Goal: Transaction & Acquisition: Purchase product/service

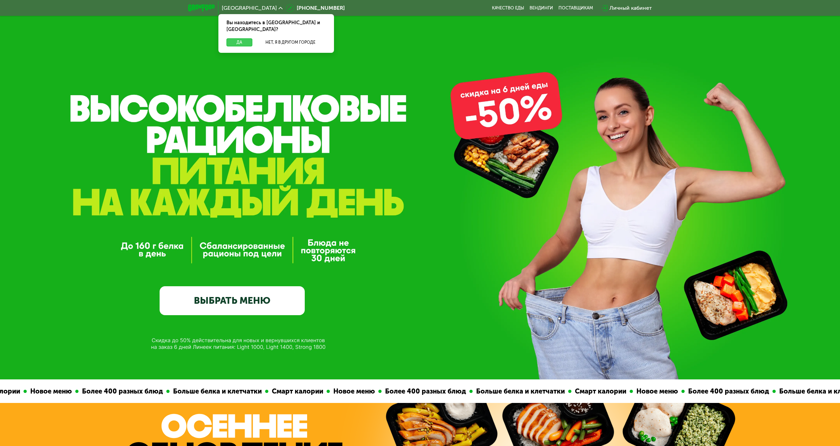
click at [245, 38] on button "Да" at bounding box center [240, 42] width 26 height 8
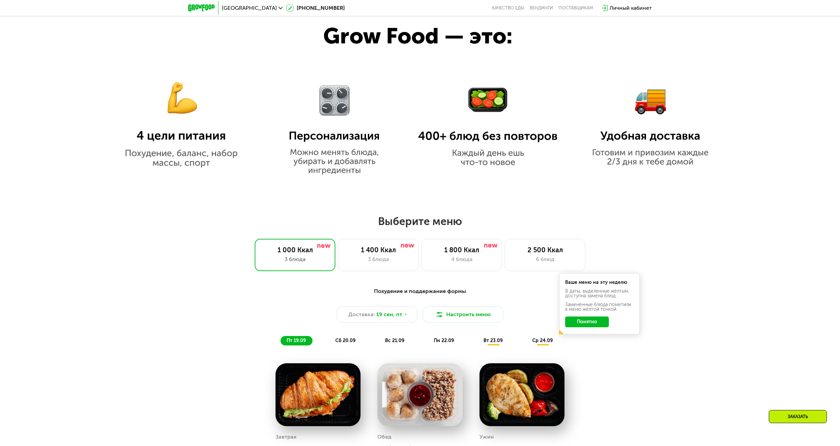
scroll to position [605, 0]
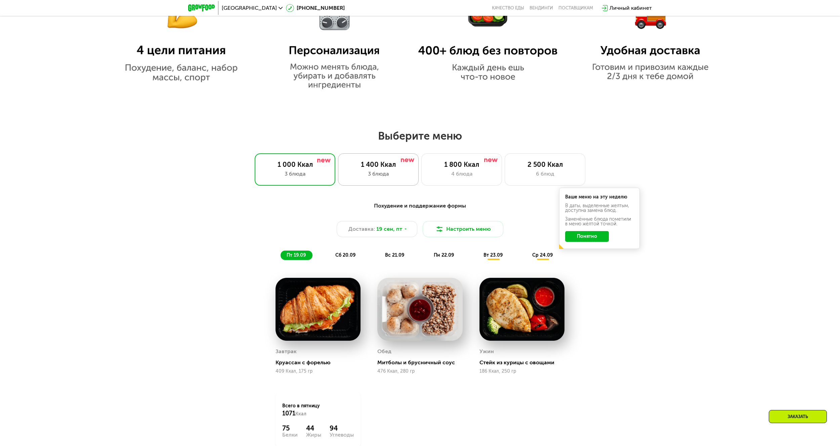
click at [377, 167] on div "1 400 Ккал" at bounding box center [378, 164] width 67 height 8
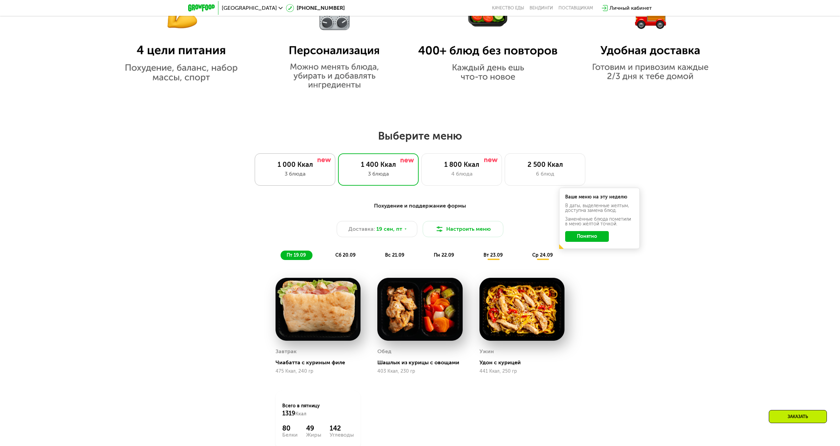
click at [292, 174] on div "3 блюда" at bounding box center [295, 174] width 67 height 8
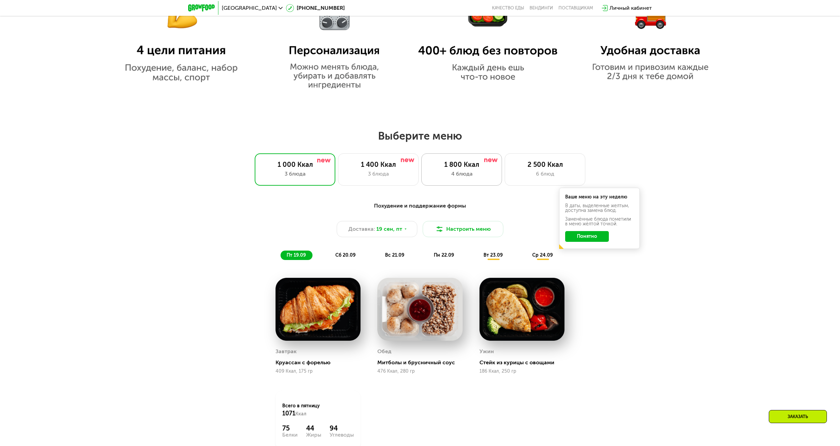
click at [451, 178] on div "4 блюда" at bounding box center [462, 174] width 67 height 8
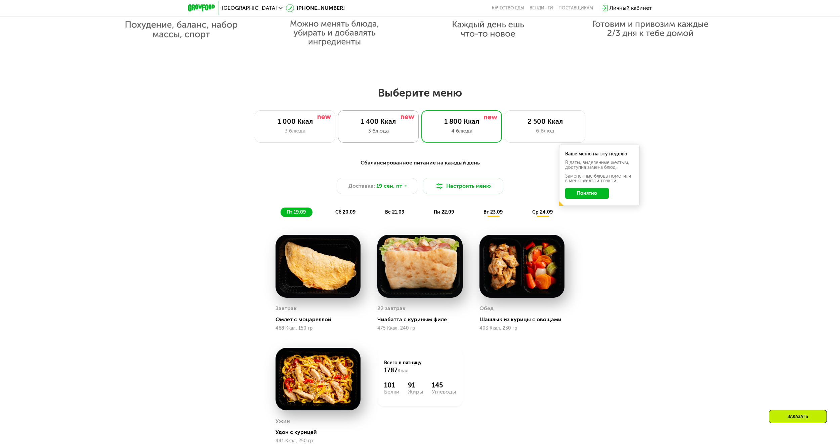
scroll to position [639, 0]
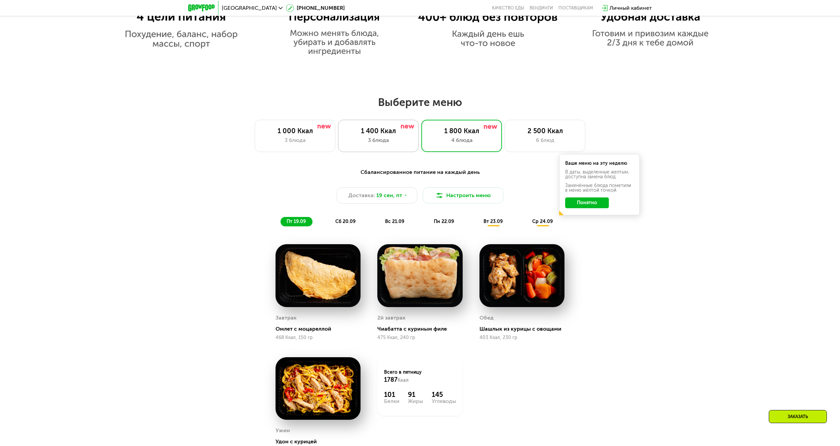
click at [391, 141] on div "3 блюда" at bounding box center [378, 140] width 67 height 8
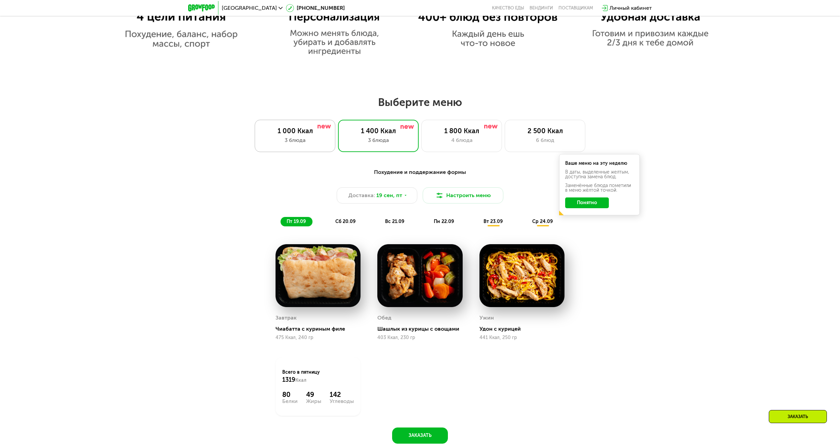
click at [306, 144] on div "3 блюда" at bounding box center [295, 140] width 67 height 8
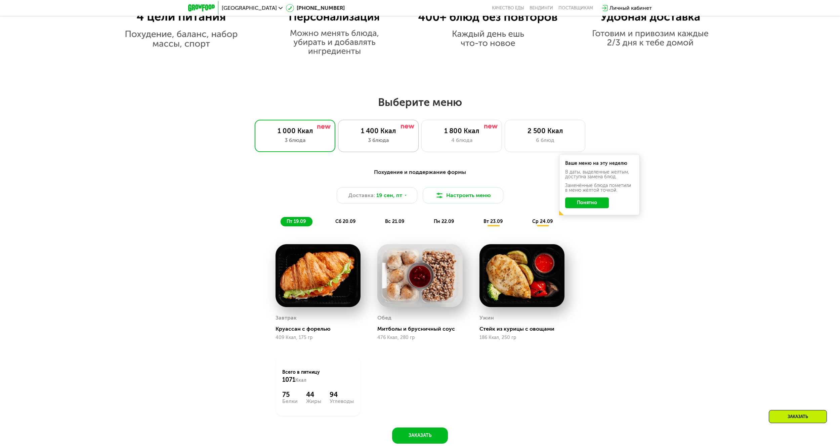
click at [367, 144] on div "3 блюда" at bounding box center [378, 140] width 67 height 8
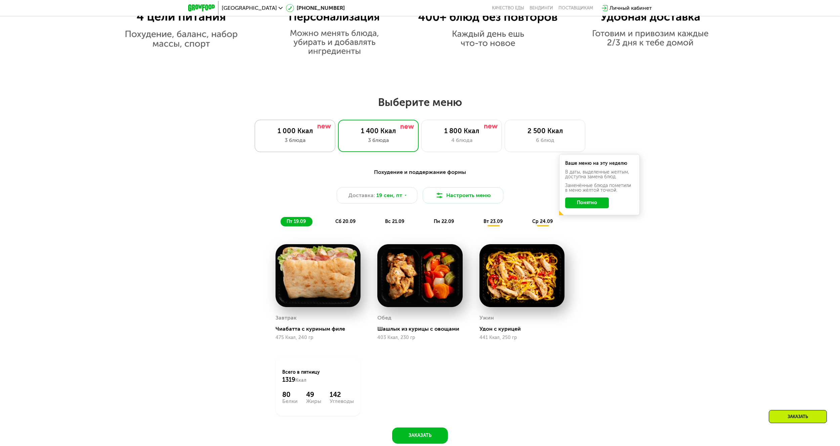
click at [315, 143] on div "3 блюда" at bounding box center [295, 140] width 67 height 8
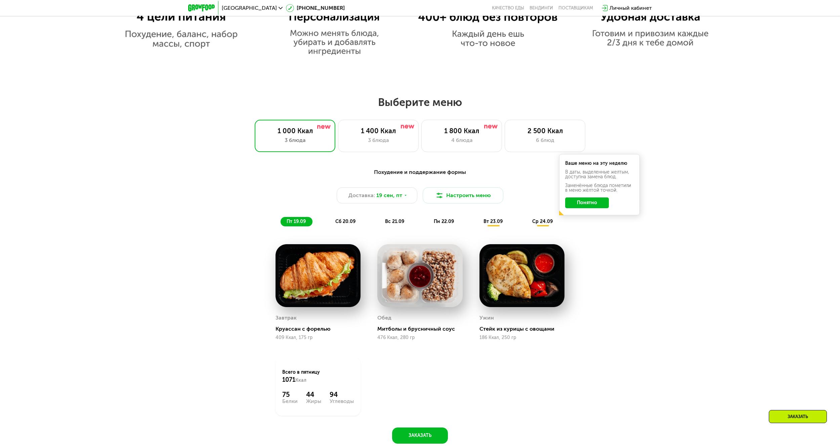
click at [345, 226] on div "сб 20.09" at bounding box center [345, 221] width 33 height 9
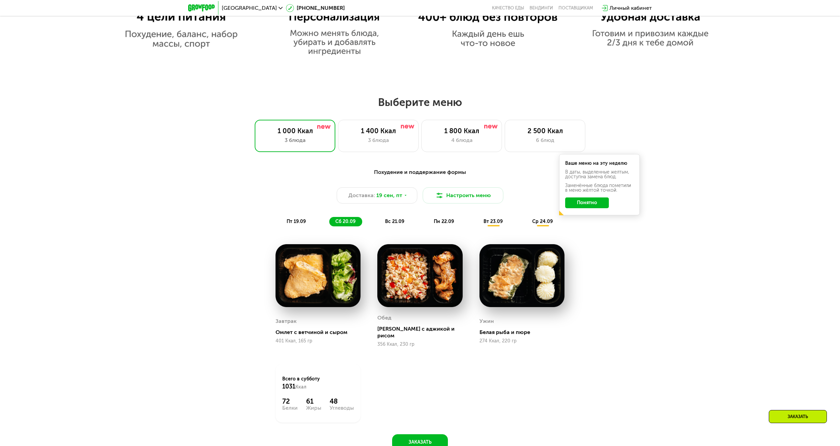
click at [383, 220] on div "вс 21.09" at bounding box center [395, 221] width 32 height 9
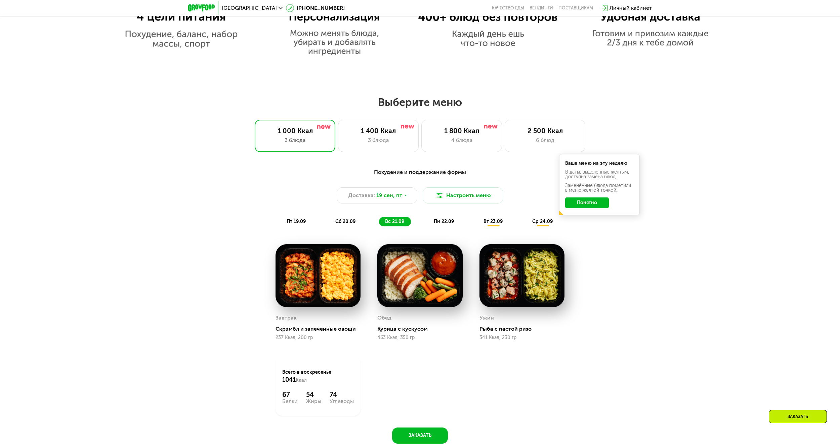
click at [346, 223] on span "сб 20.09" at bounding box center [346, 222] width 20 height 6
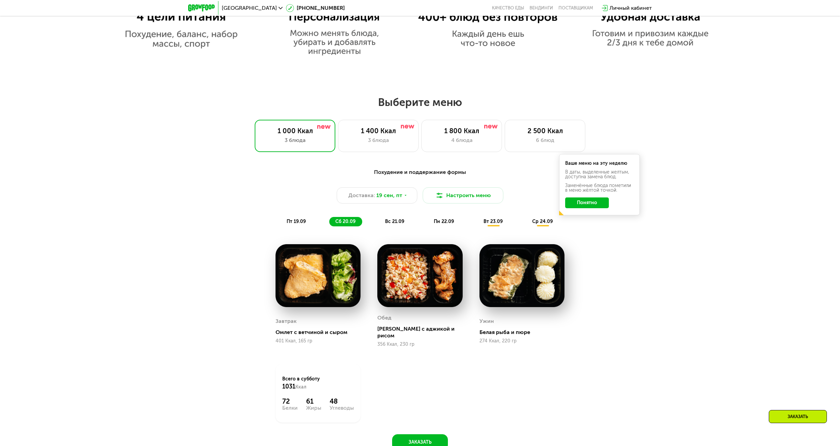
click at [402, 224] on span "вс 21.09" at bounding box center [394, 222] width 19 height 6
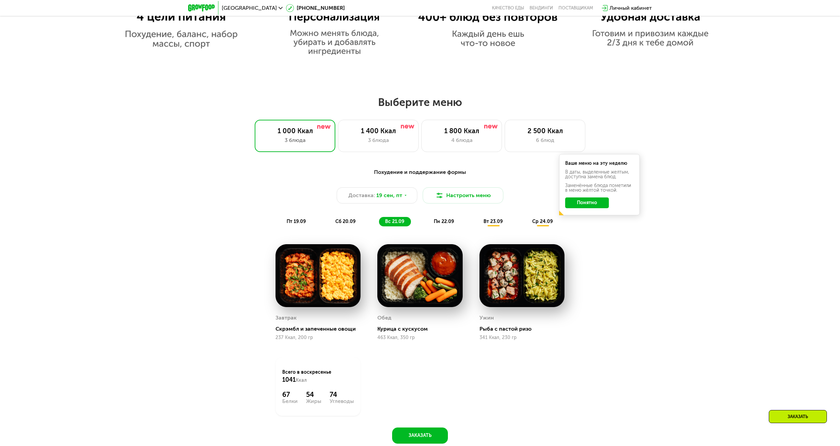
drag, startPoint x: 361, startPoint y: 224, endPoint x: 355, endPoint y: 224, distance: 6.1
click at [360, 224] on div "сб 20.09" at bounding box center [345, 221] width 33 height 9
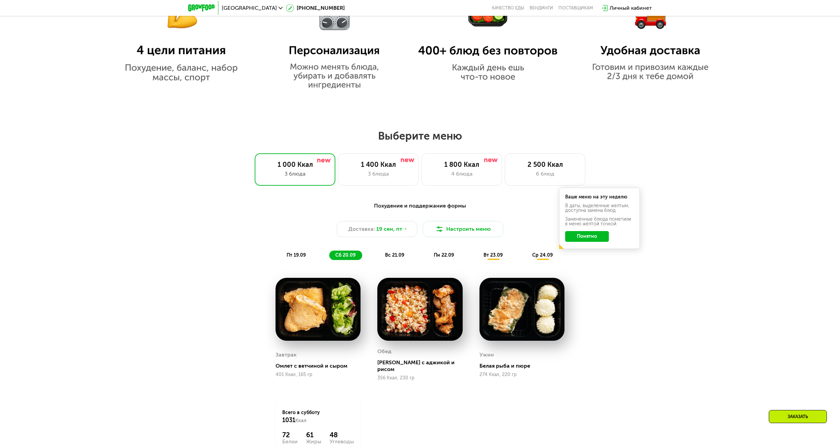
scroll to position [672, 0]
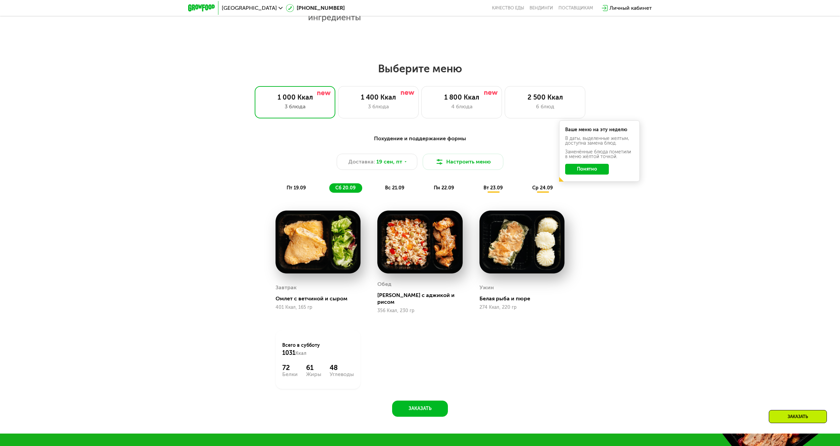
click at [396, 187] on span "вс 21.09" at bounding box center [394, 188] width 19 height 6
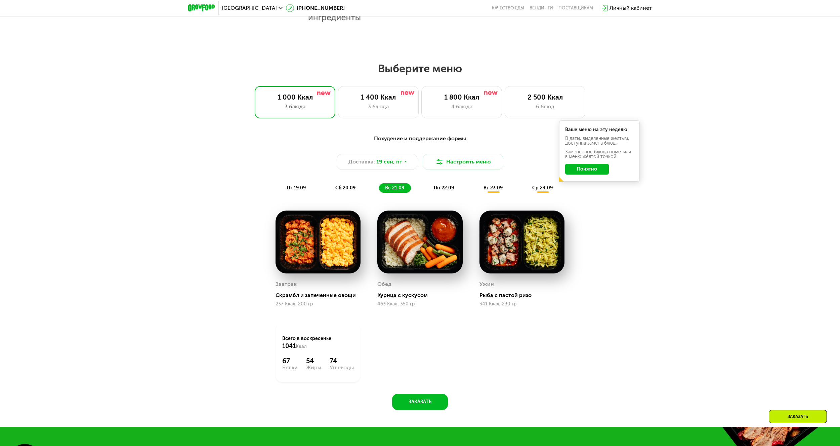
click at [437, 191] on span "пн 22.09" at bounding box center [444, 188] width 20 height 6
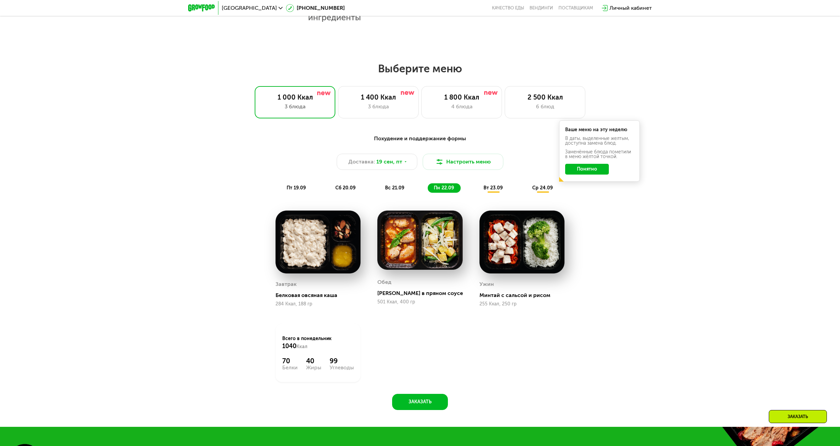
click at [495, 190] on span "вт 23.09" at bounding box center [493, 188] width 19 height 6
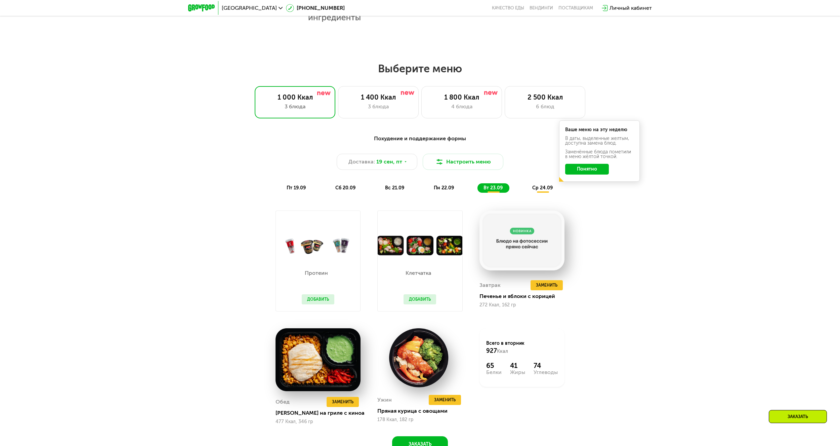
click at [457, 193] on div "пн 22.09" at bounding box center [444, 187] width 33 height 9
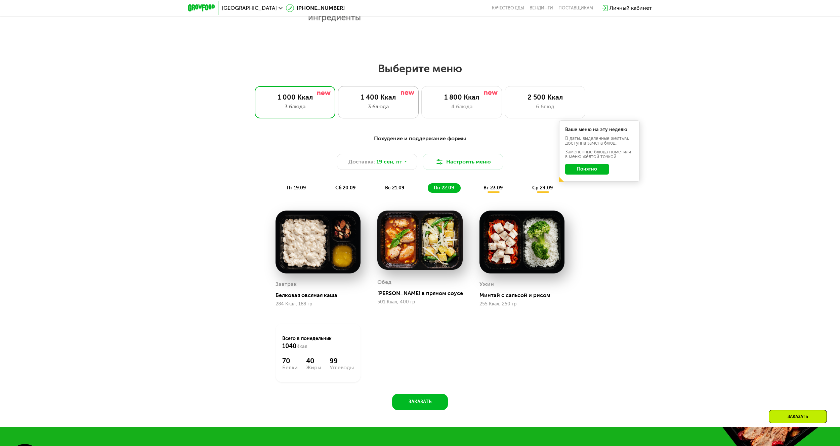
click at [375, 109] on div "3 блюда" at bounding box center [378, 107] width 67 height 8
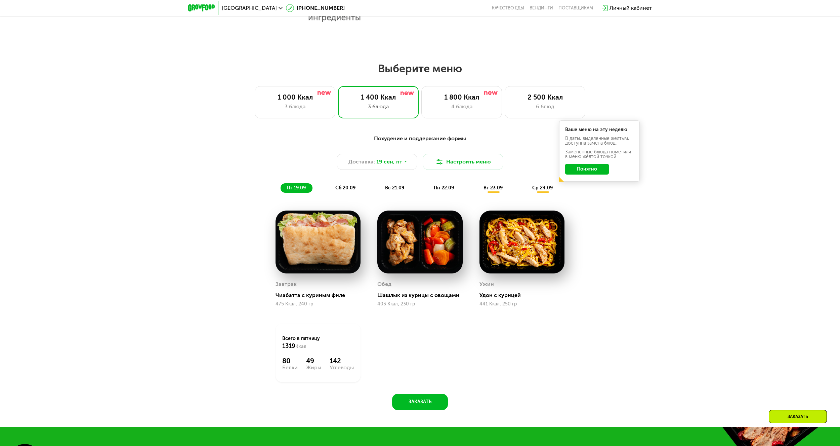
click at [346, 191] on span "сб 20.09" at bounding box center [346, 188] width 20 height 6
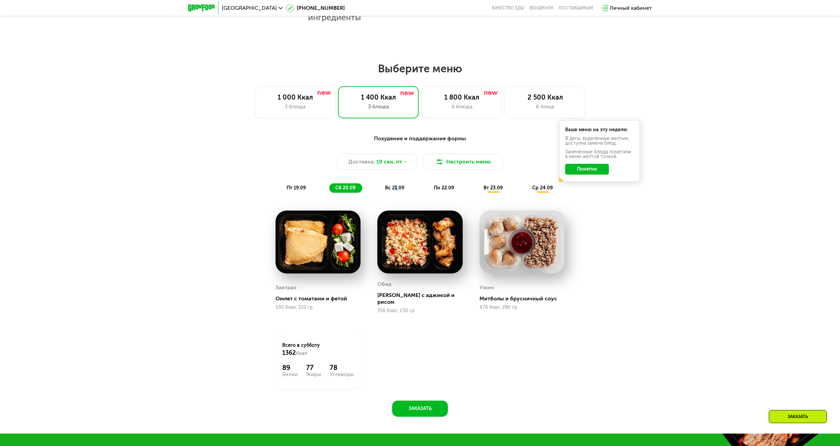
click at [396, 193] on div "вс 21.09" at bounding box center [395, 187] width 32 height 9
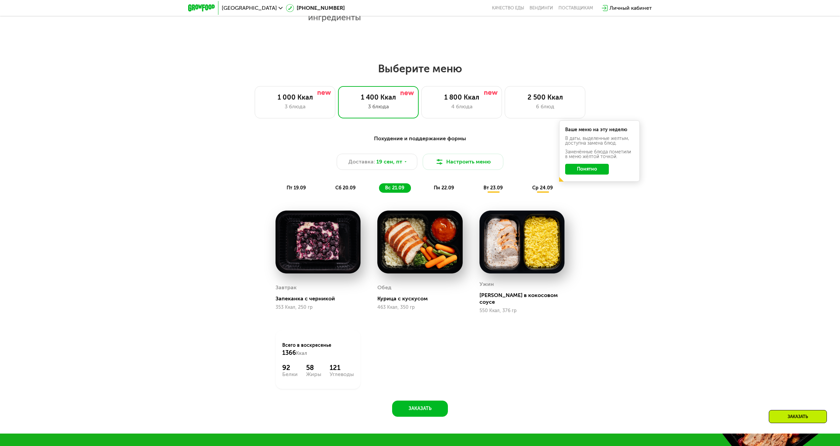
click at [452, 189] on span "пн 22.09" at bounding box center [444, 188] width 20 height 6
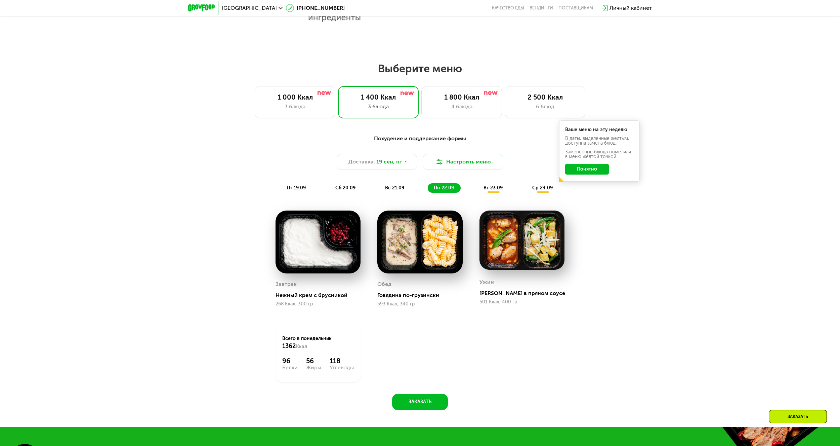
click at [493, 191] on span "вт 23.09" at bounding box center [493, 188] width 19 height 6
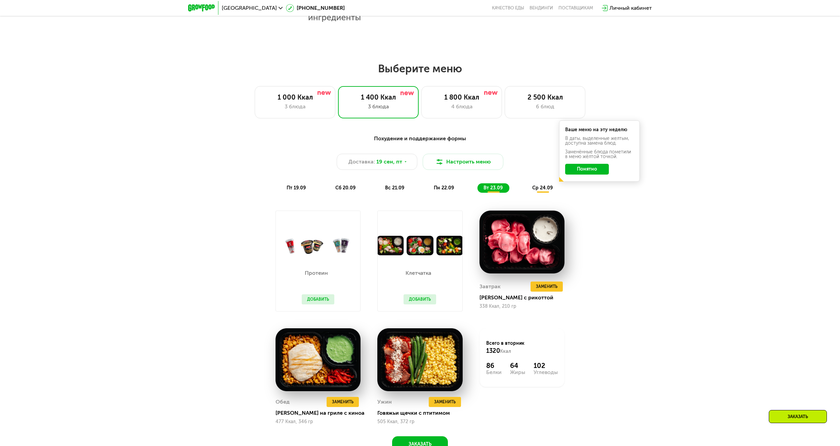
click at [543, 191] on span "ср 24.09" at bounding box center [543, 188] width 21 height 6
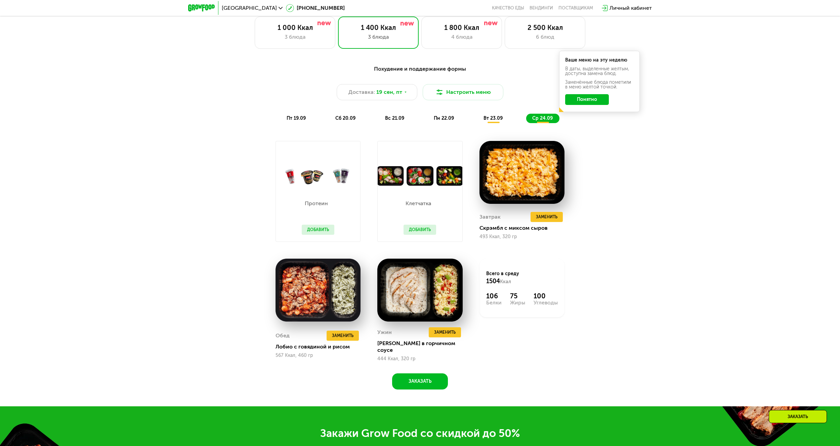
scroll to position [706, 0]
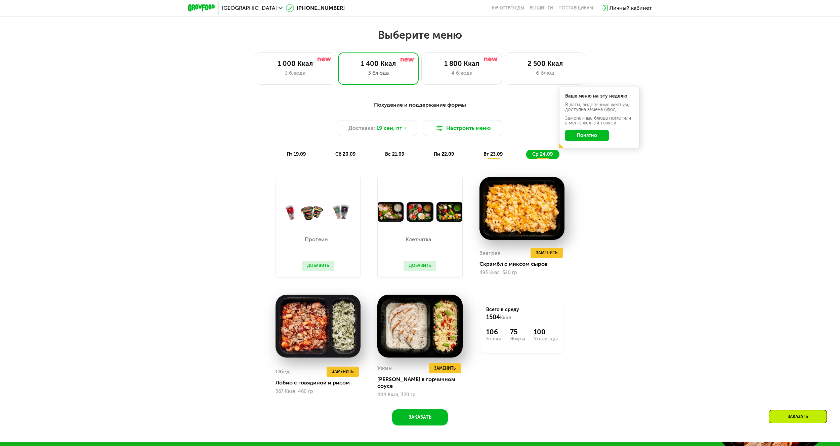
click at [486, 156] on span "вт 23.09" at bounding box center [493, 154] width 19 height 6
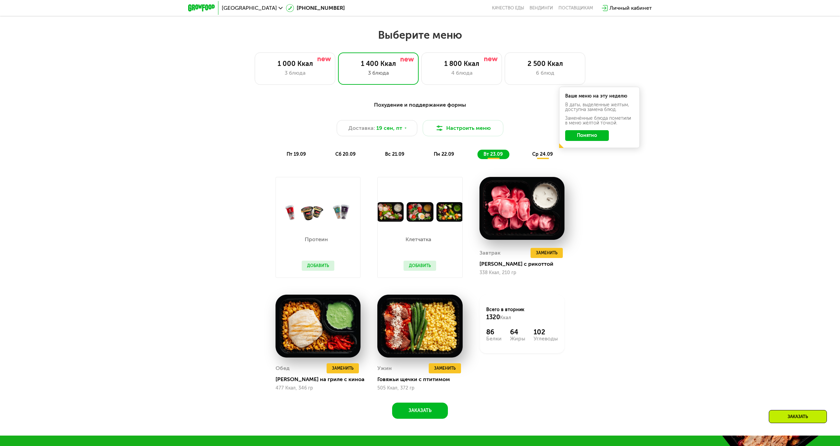
click at [435, 149] on div "Похудение и поддержание формы Доставка: [DATE] Настроить меню пт 19.09 сб 20.09…" at bounding box center [420, 130] width 398 height 58
click at [307, 63] on div "1 000 Ккал" at bounding box center [295, 64] width 67 height 8
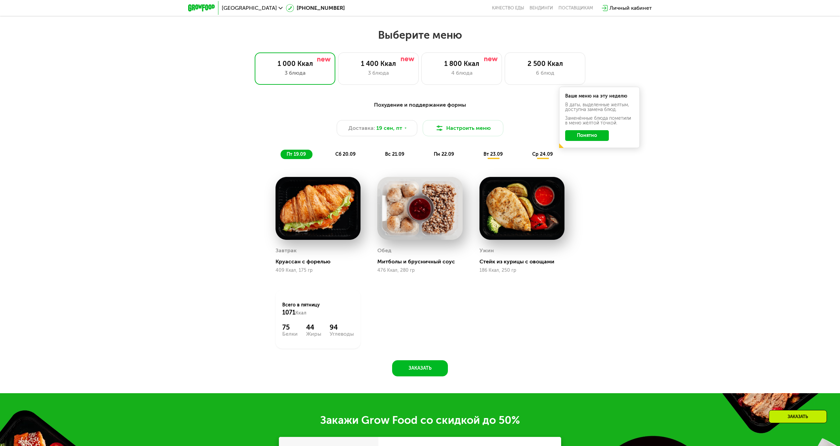
click at [396, 156] on span "вс 21.09" at bounding box center [394, 154] width 19 height 6
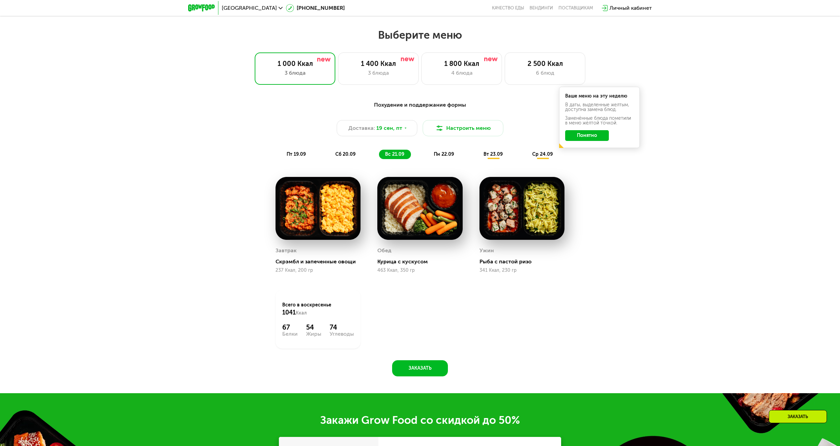
click at [436, 157] on span "пн 22.09" at bounding box center [444, 154] width 20 height 6
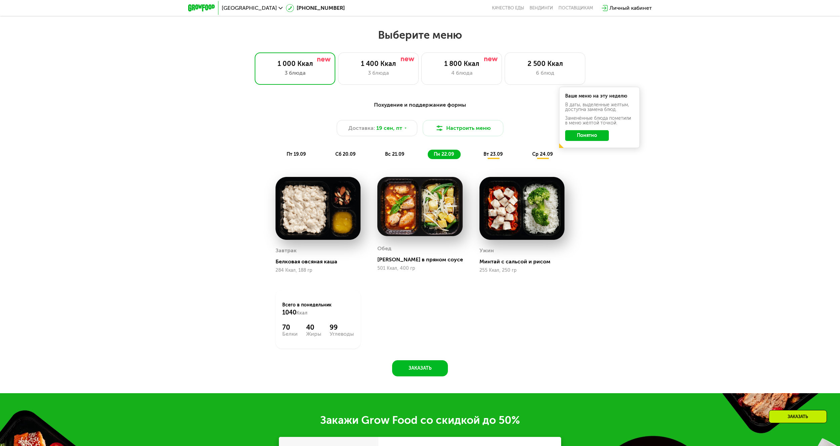
click at [497, 159] on div "вт 23.09" at bounding box center [494, 154] width 32 height 9
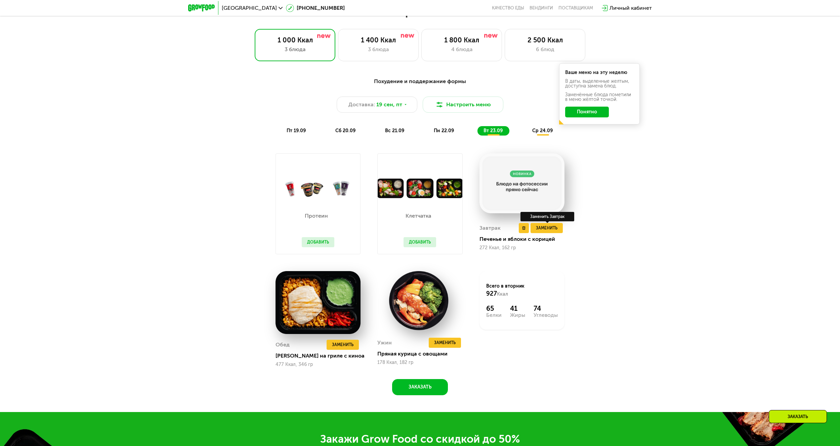
scroll to position [672, 0]
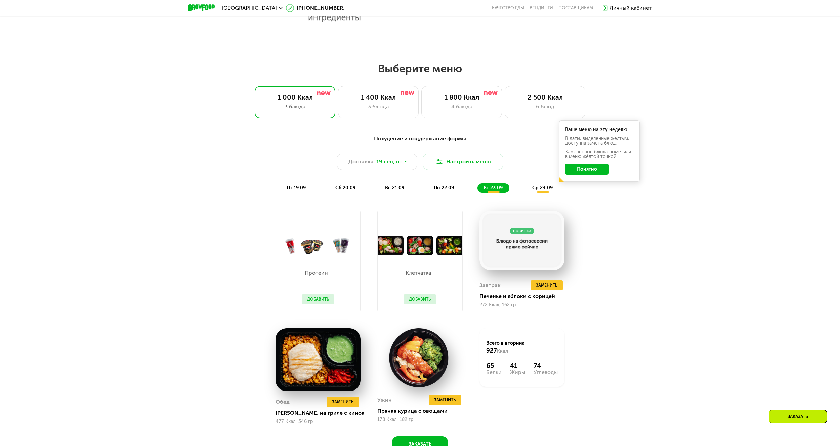
click at [546, 189] on span "ср 24.09" at bounding box center [543, 188] width 21 height 6
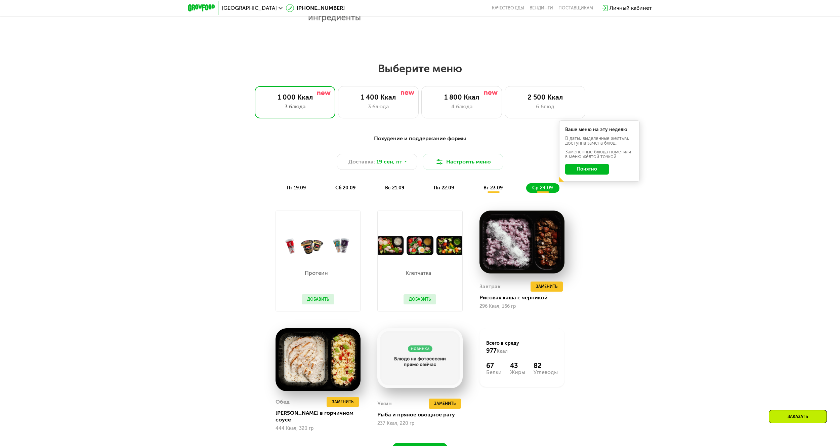
click at [442, 187] on div "пн 22.09" at bounding box center [444, 187] width 33 height 9
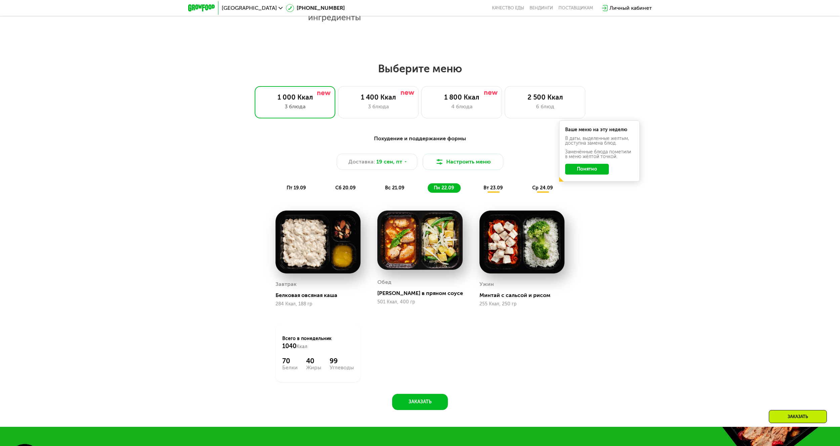
click at [395, 188] on span "вс 21.09" at bounding box center [394, 188] width 19 height 6
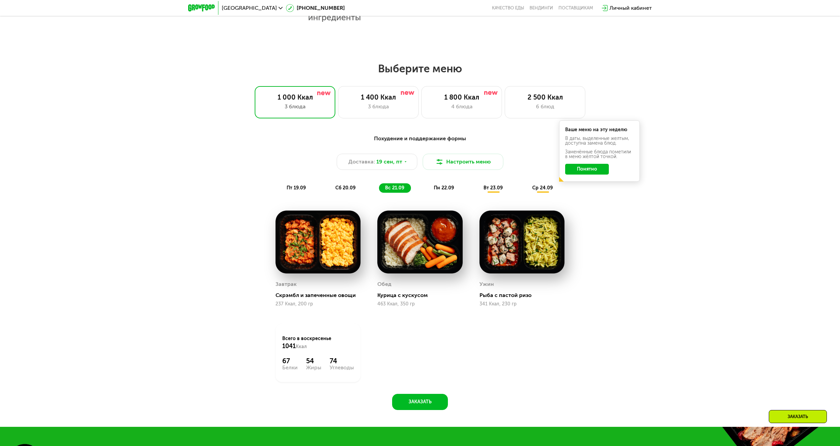
click at [348, 191] on span "сб 20.09" at bounding box center [346, 188] width 20 height 6
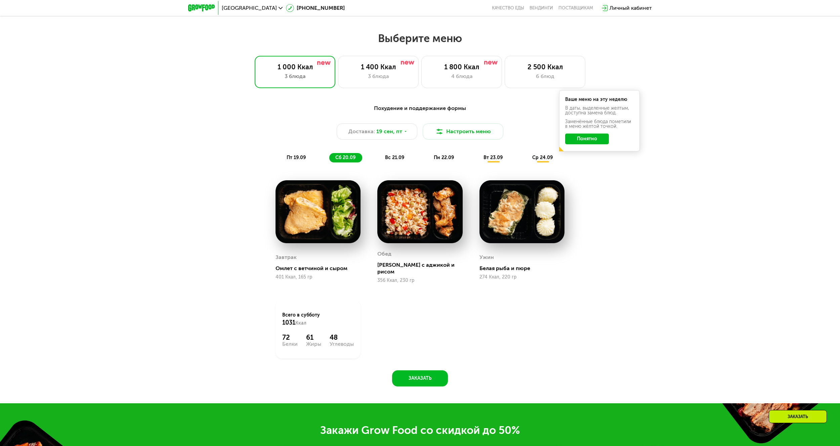
scroll to position [740, 0]
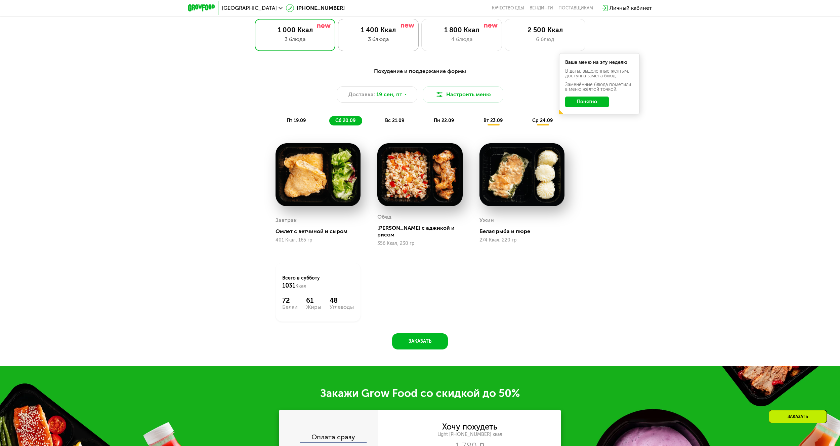
click at [383, 50] on div "1 400 Ккал 3 блюда" at bounding box center [378, 35] width 81 height 32
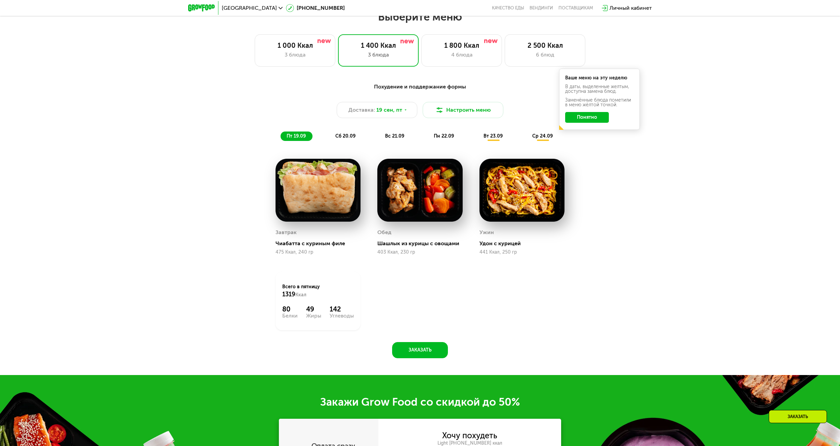
scroll to position [639, 0]
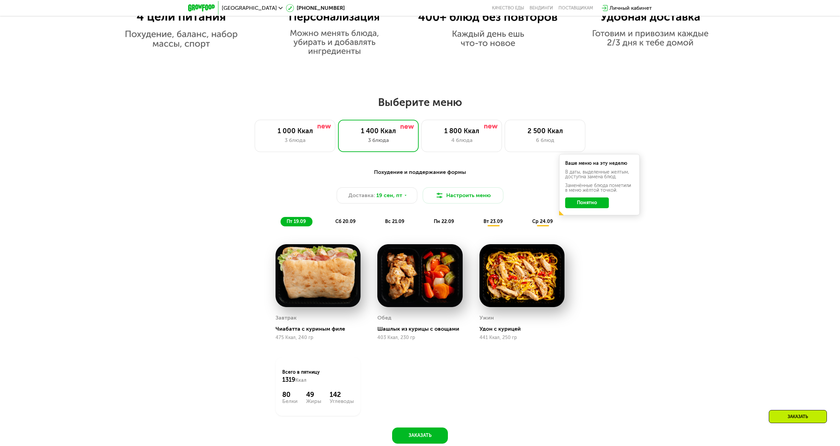
click at [344, 224] on span "сб 20.09" at bounding box center [346, 222] width 20 height 6
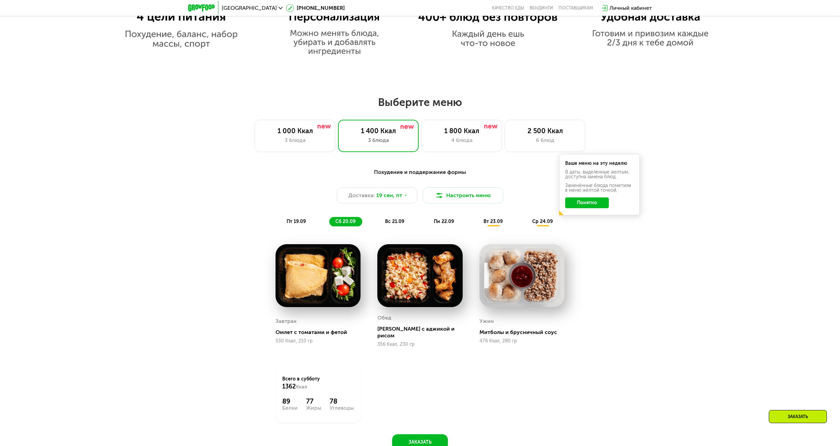
click at [393, 226] on div "вс 21.09" at bounding box center [395, 221] width 32 height 9
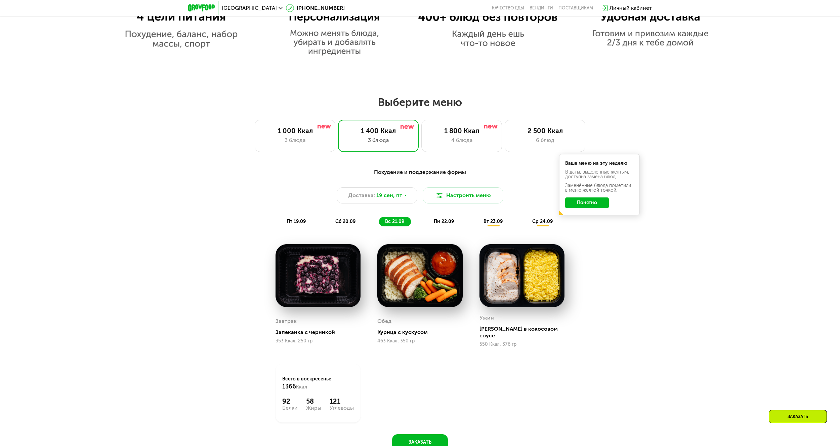
click at [438, 224] on span "пн 22.09" at bounding box center [444, 222] width 20 height 6
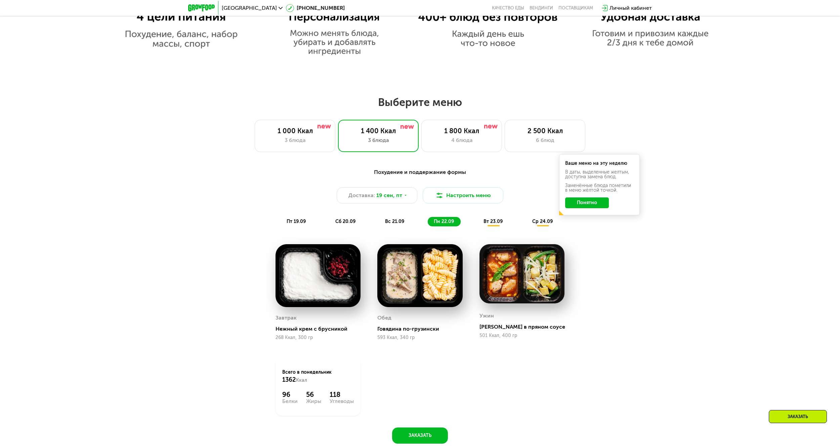
click at [495, 223] on span "вт 23.09" at bounding box center [493, 222] width 19 height 6
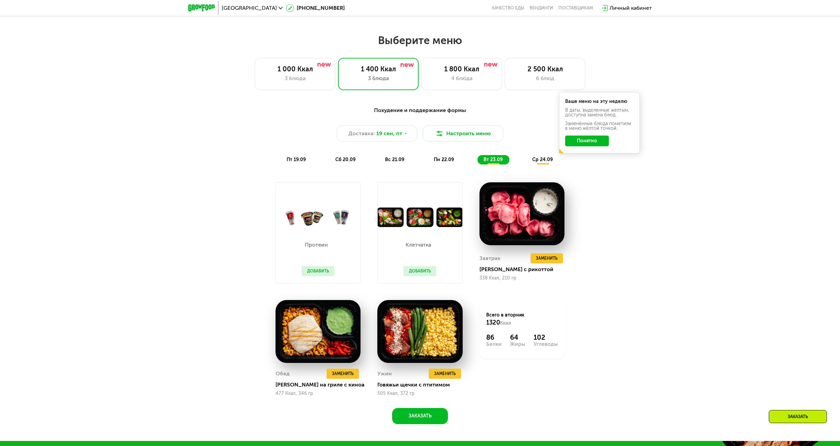
scroll to position [706, 0]
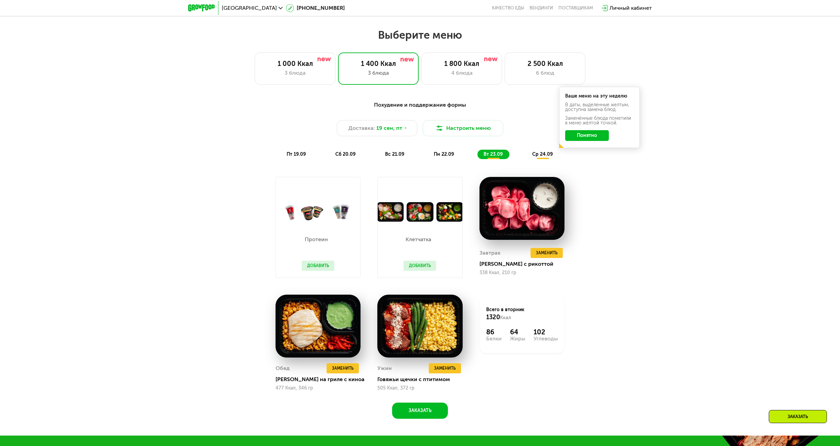
click at [537, 155] on span "ср 24.09" at bounding box center [543, 154] width 21 height 6
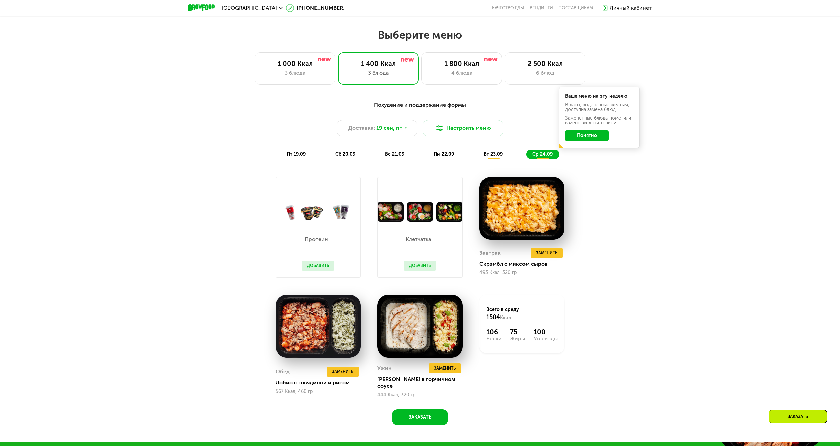
click at [497, 155] on span "вт 23.09" at bounding box center [493, 154] width 19 height 6
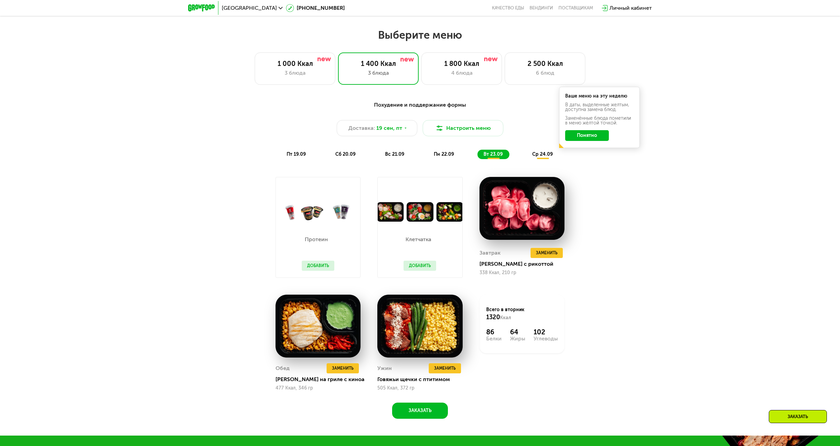
click at [546, 157] on span "ср 24.09" at bounding box center [543, 154] width 21 height 6
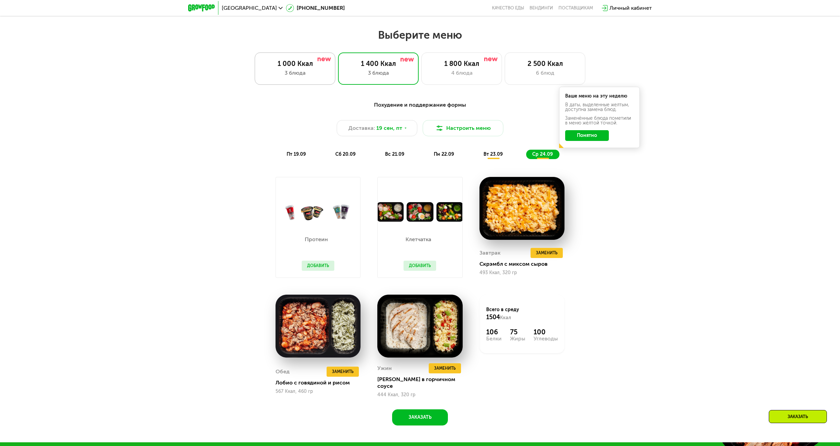
click at [319, 77] on div "3 блюда" at bounding box center [295, 73] width 67 height 8
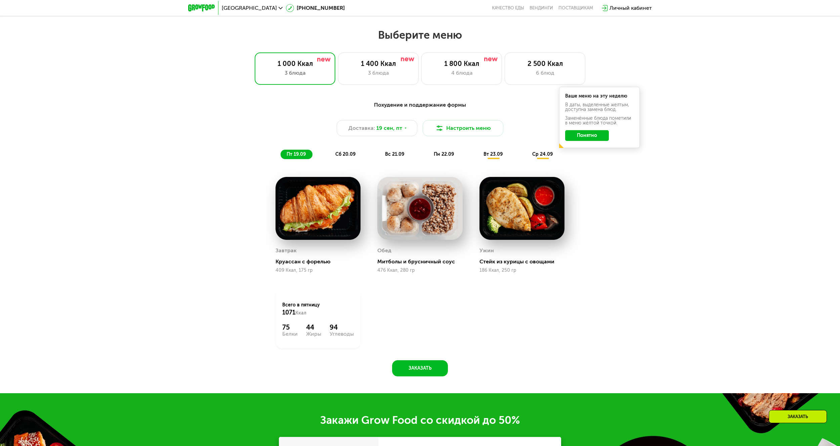
click at [350, 152] on div "Похудение и поддержание формы Доставка: [DATE] Настроить меню пт 19.09 сб 20.09…" at bounding box center [420, 130] width 398 height 58
click at [355, 156] on span "сб 20.09" at bounding box center [346, 154] width 20 height 6
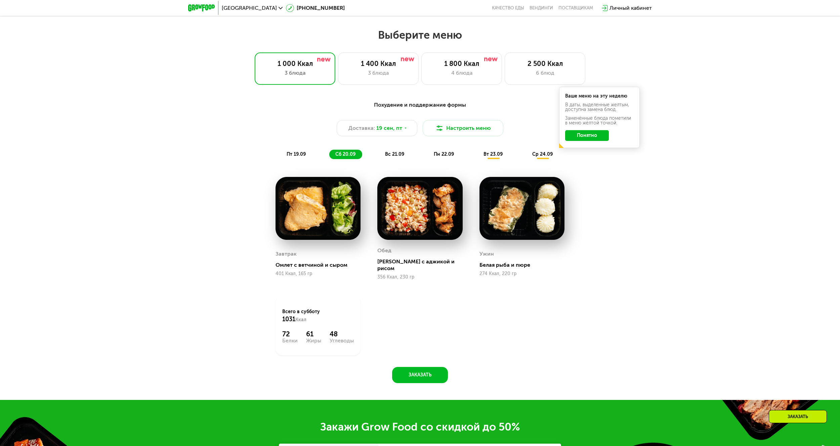
click at [400, 157] on span "вс 21.09" at bounding box center [394, 154] width 19 height 6
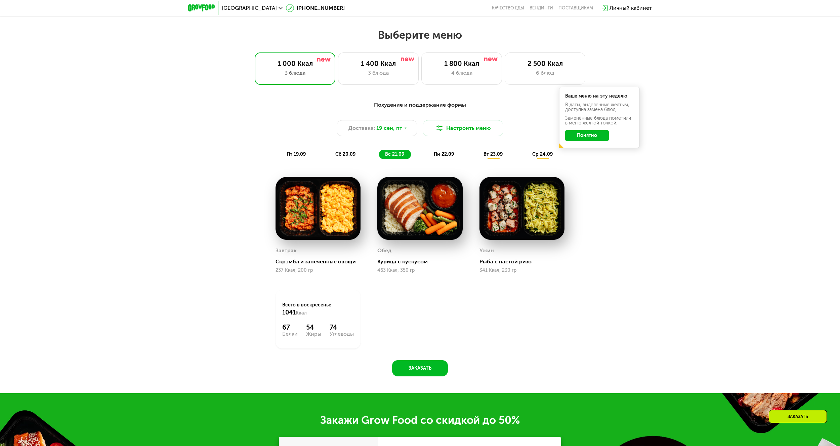
click at [438, 159] on div "пн 22.09" at bounding box center [444, 154] width 33 height 9
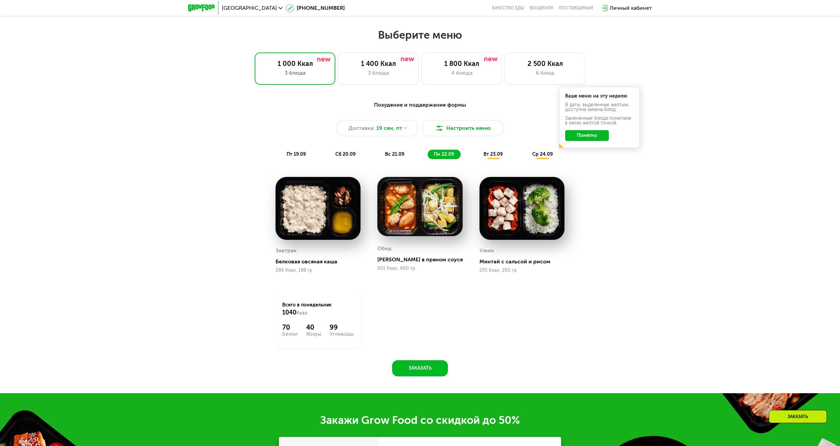
click at [497, 157] on span "вт 23.09" at bounding box center [493, 154] width 19 height 6
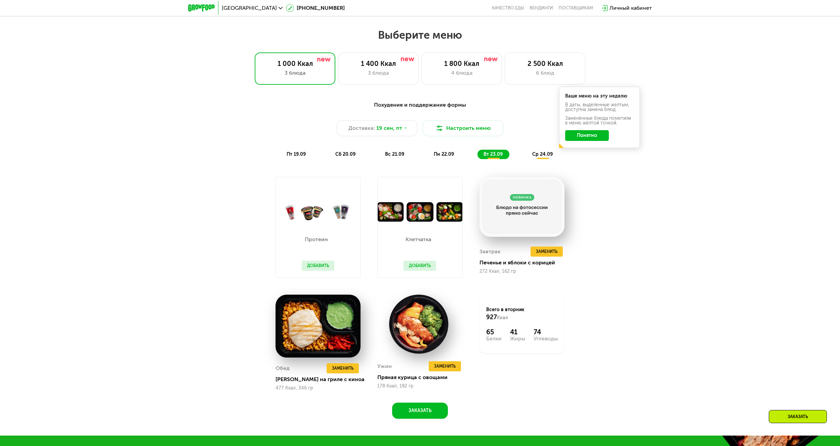
click at [544, 155] on span "ср 24.09" at bounding box center [543, 154] width 21 height 6
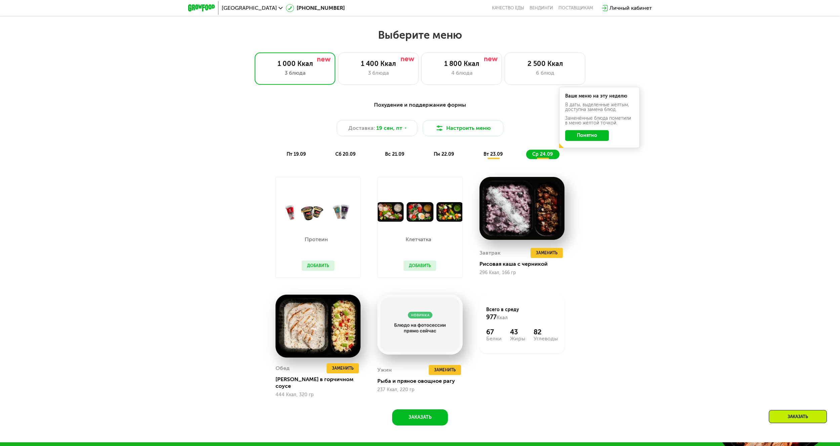
click at [488, 157] on span "вт 23.09" at bounding box center [493, 154] width 19 height 6
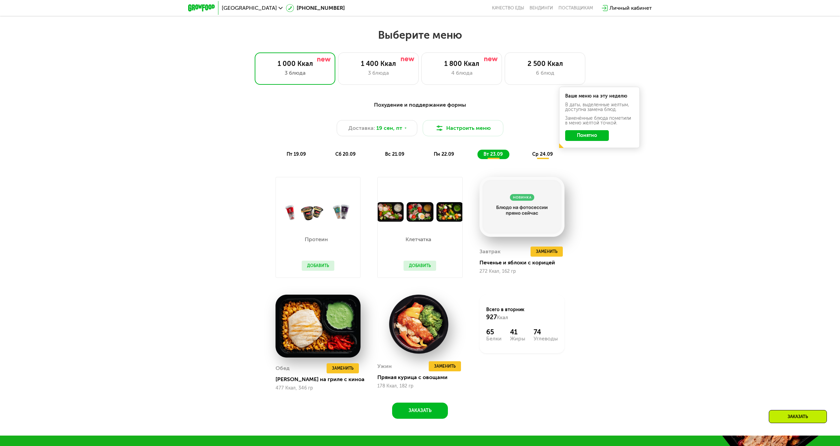
click at [454, 154] on span "пн 22.09" at bounding box center [444, 154] width 20 height 6
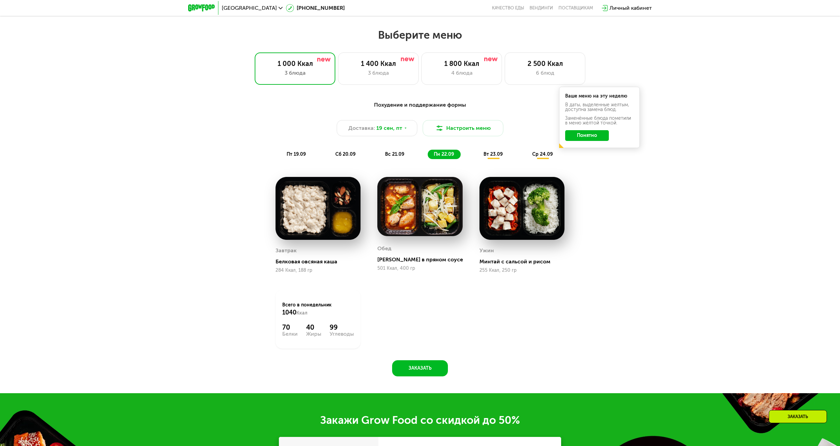
click at [392, 156] on span "вс 21.09" at bounding box center [394, 154] width 19 height 6
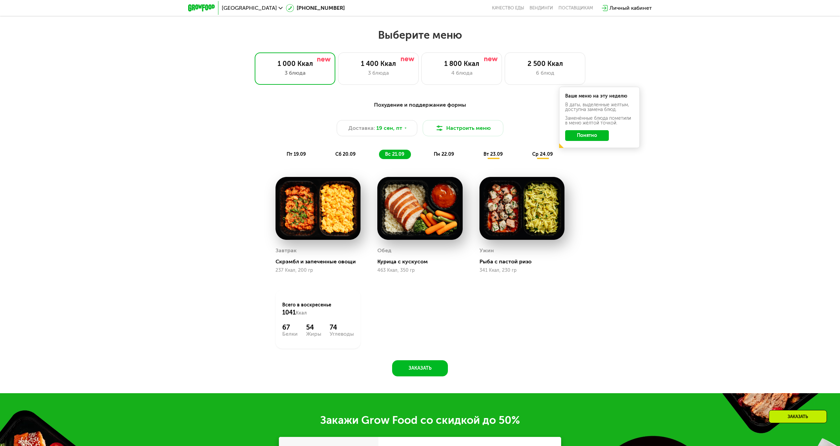
click at [351, 157] on span "сб 20.09" at bounding box center [346, 154] width 20 height 6
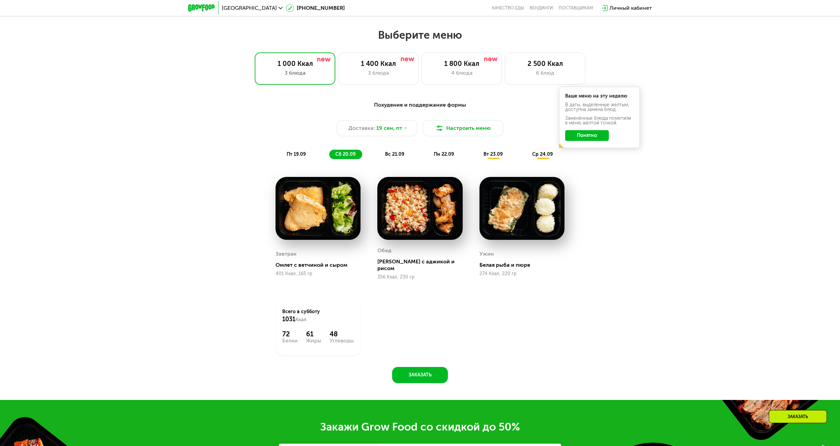
click at [286, 158] on div "пт 19.09" at bounding box center [297, 154] width 32 height 9
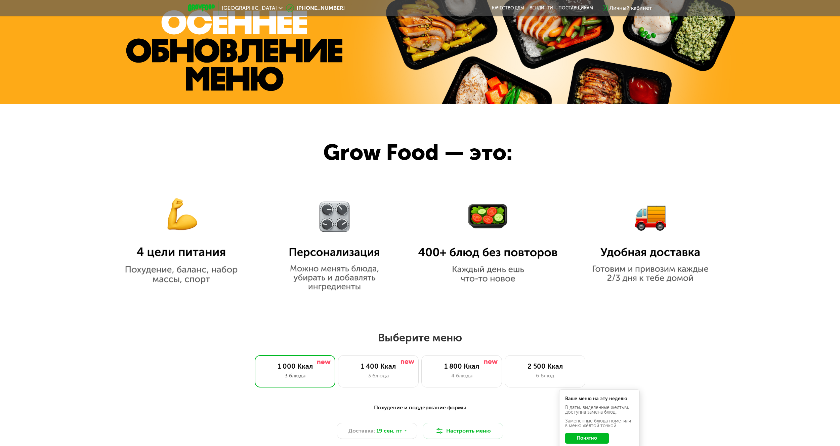
scroll to position [0, 0]
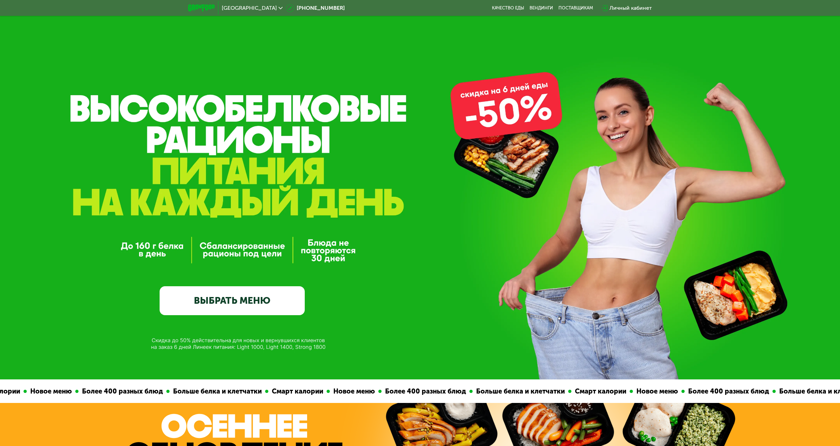
drag, startPoint x: 692, startPoint y: 357, endPoint x: 696, endPoint y: 200, distance: 157.1
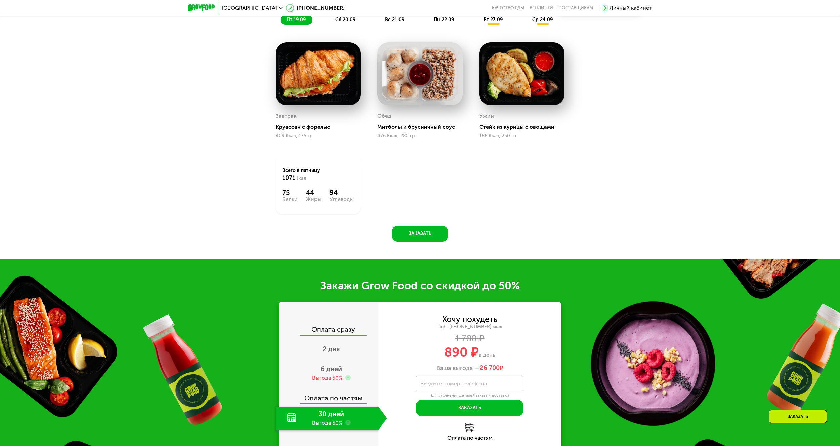
scroll to position [706, 0]
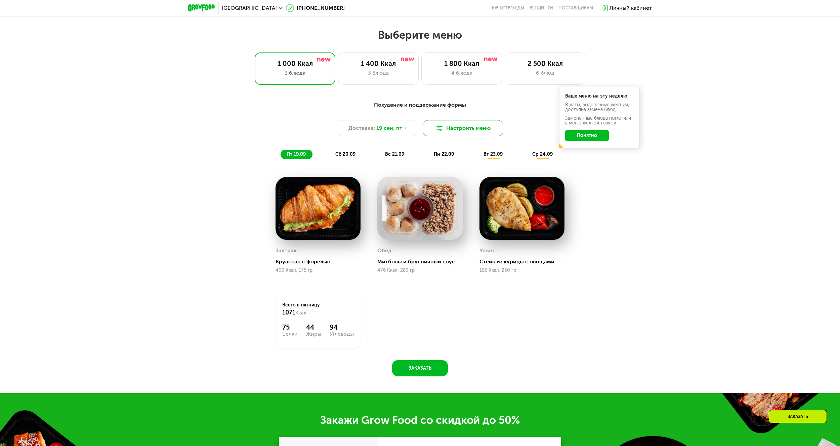
click at [478, 127] on button "Настроить меню" at bounding box center [463, 128] width 81 height 16
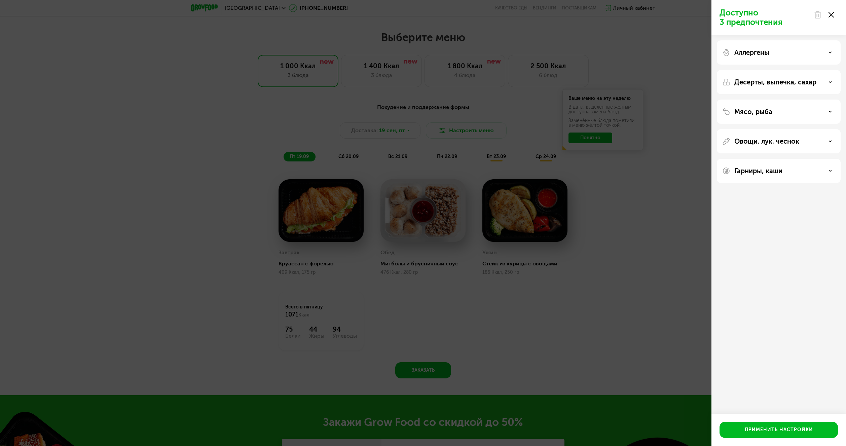
click at [617, 239] on div "Доступно 3 предпочтения Аллергены Десерты, выпечка, сахар Мясо, рыба Овощи, лук…" at bounding box center [423, 223] width 846 height 446
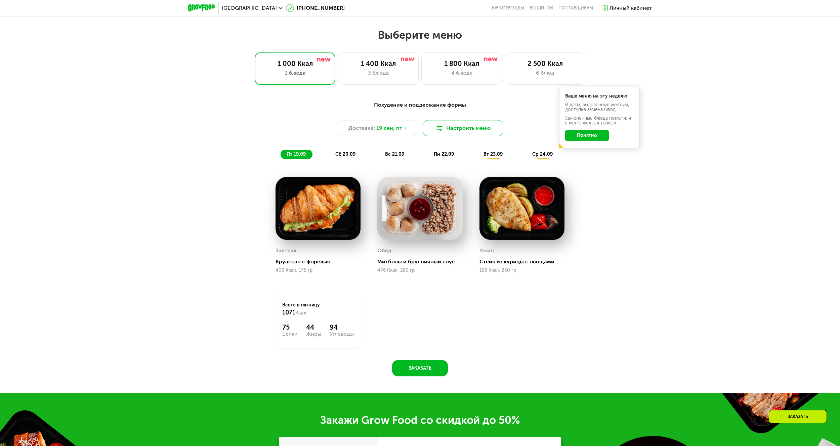
click at [482, 132] on button "Настроить меню" at bounding box center [463, 128] width 81 height 16
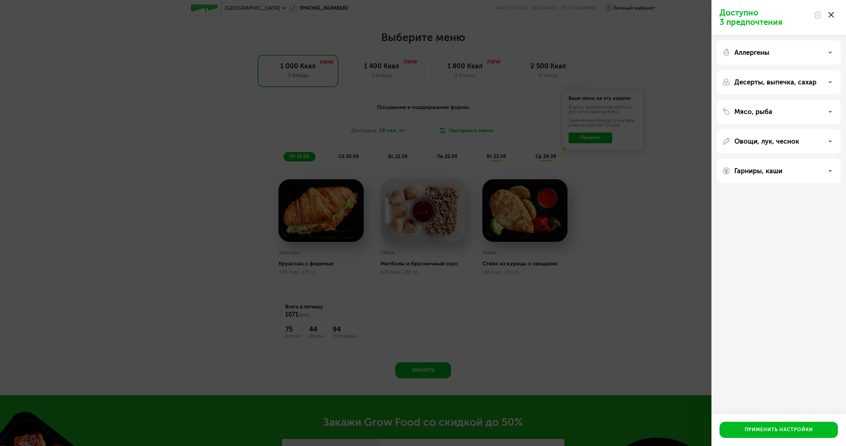
click at [638, 244] on div "Доступно 3 предпочтения Аллергены Десерты, выпечка, сахар Мясо, рыба Овощи, лук…" at bounding box center [423, 223] width 846 height 446
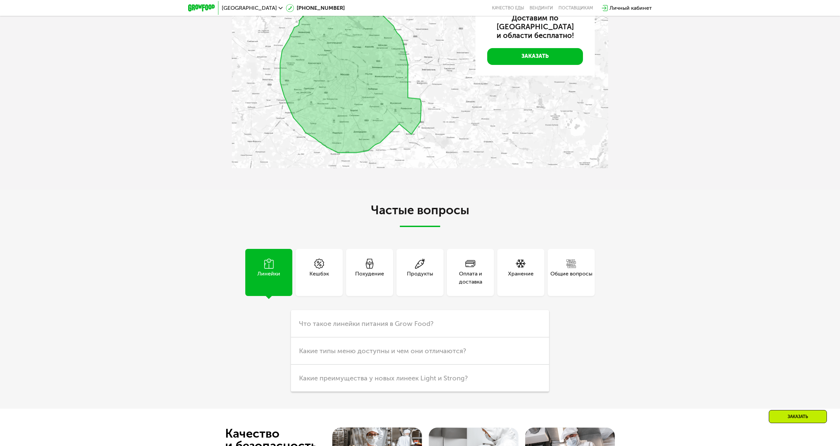
scroll to position [2152, 0]
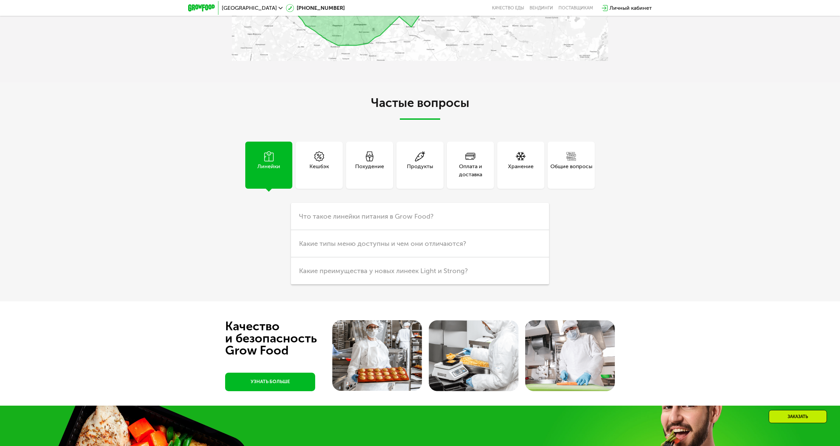
click at [488, 173] on div "Оплата и доставка" at bounding box center [470, 170] width 47 height 16
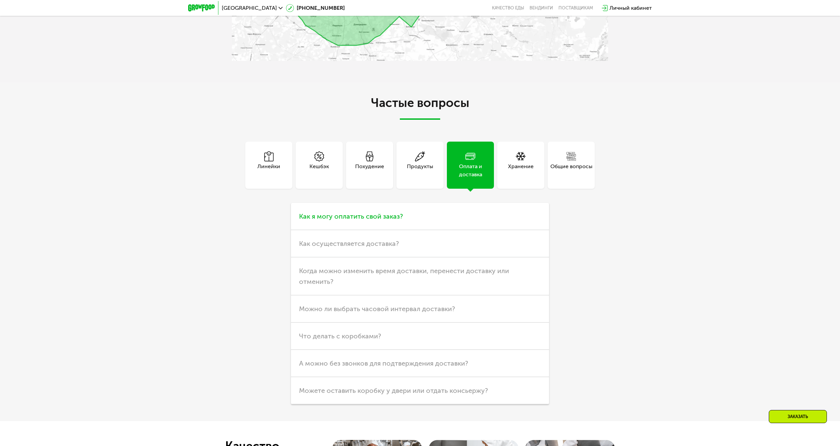
click at [377, 218] on span "Как я могу оплатить свой заказ?" at bounding box center [351, 216] width 104 height 8
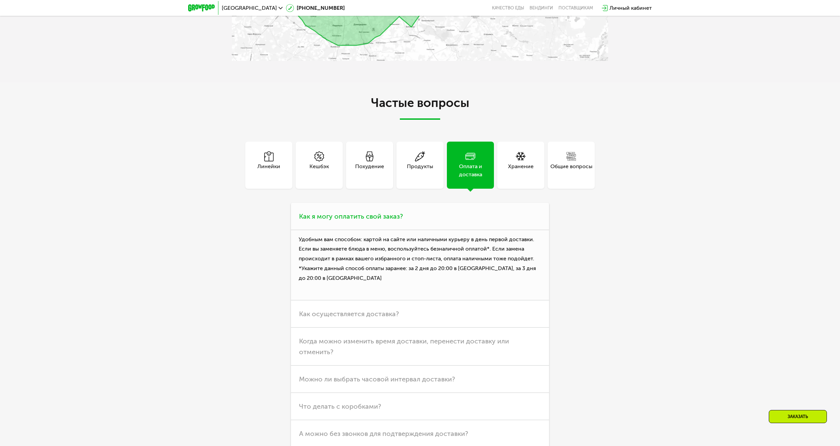
click at [377, 218] on span "Как я могу оплатить свой заказ?" at bounding box center [351, 216] width 104 height 8
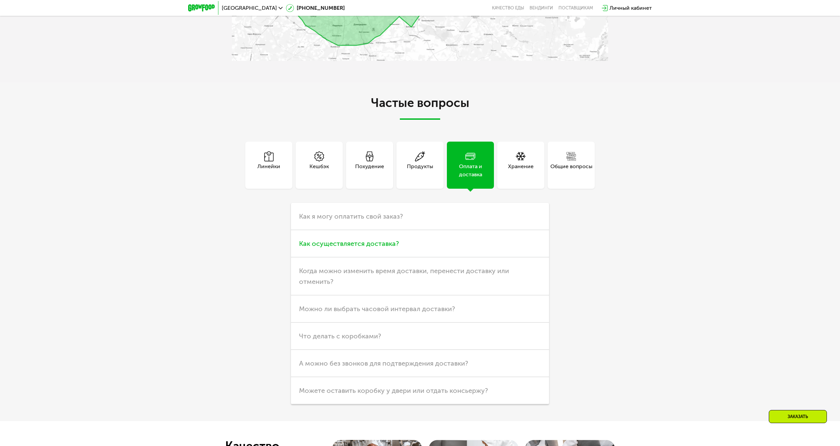
click at [371, 242] on span "Как осуществляется доставка?" at bounding box center [349, 243] width 100 height 8
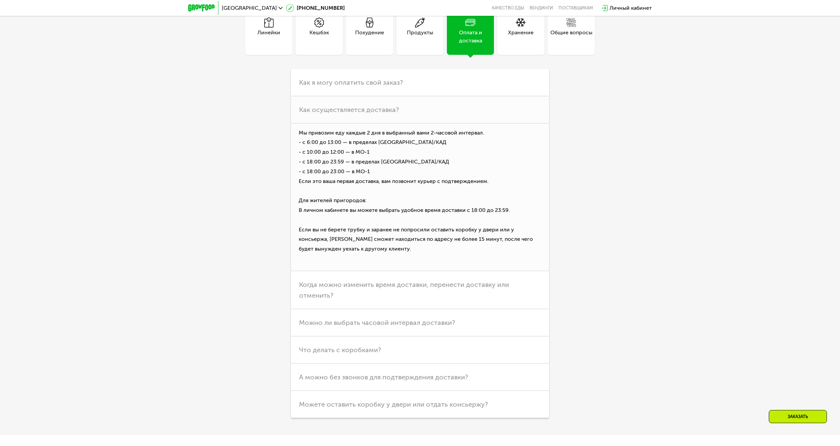
scroll to position [2286, 0]
